Goal: Transaction & Acquisition: Purchase product/service

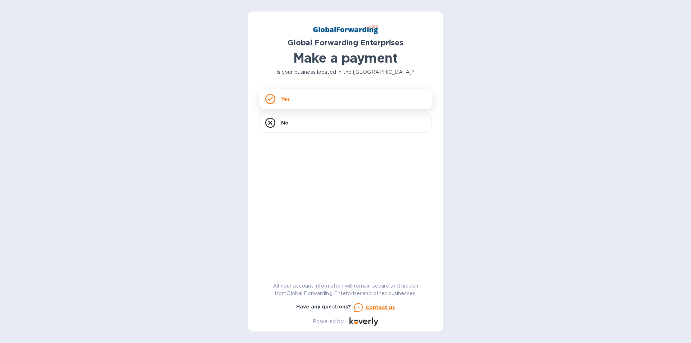
click at [279, 100] on div "Yes" at bounding box center [345, 99] width 173 height 20
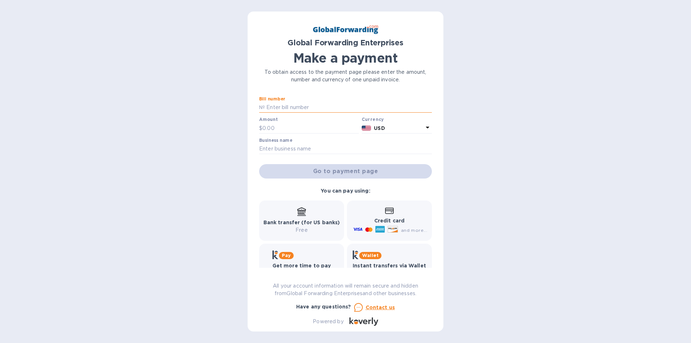
click at [274, 107] on input "text" at bounding box center [348, 107] width 167 height 11
type input "72200578ZG"
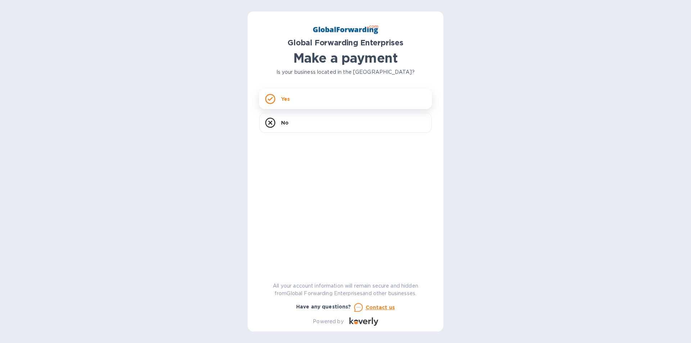
click at [293, 100] on div "Yes" at bounding box center [345, 99] width 173 height 20
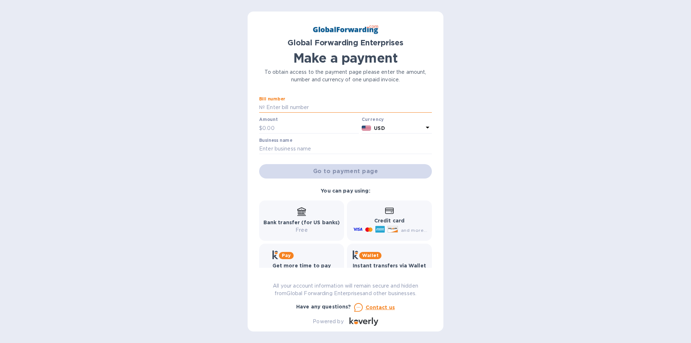
click at [285, 106] on input "text" at bounding box center [348, 107] width 167 height 11
type input "72200578ZG28 72200578ZG31 72200578ZH11"
click at [274, 130] on input "text" at bounding box center [310, 128] width 96 height 11
type input "254.87"
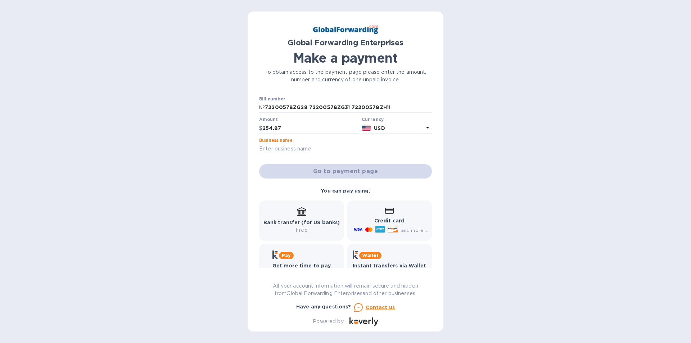
click at [276, 152] on input "text" at bounding box center [345, 149] width 173 height 11
type input "STAR CAPITAL"
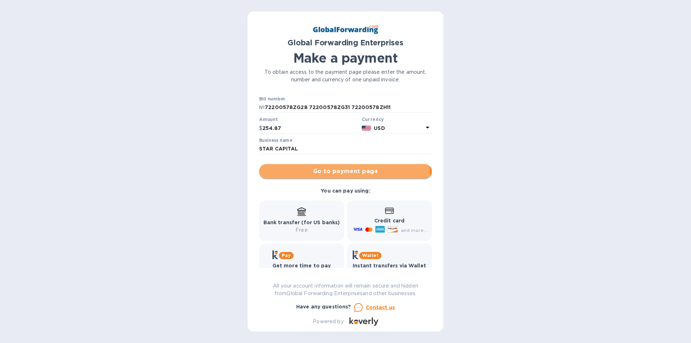
click at [331, 175] on span "Go to payment page" at bounding box center [345, 171] width 161 height 9
